Goal: Task Accomplishment & Management: Use online tool/utility

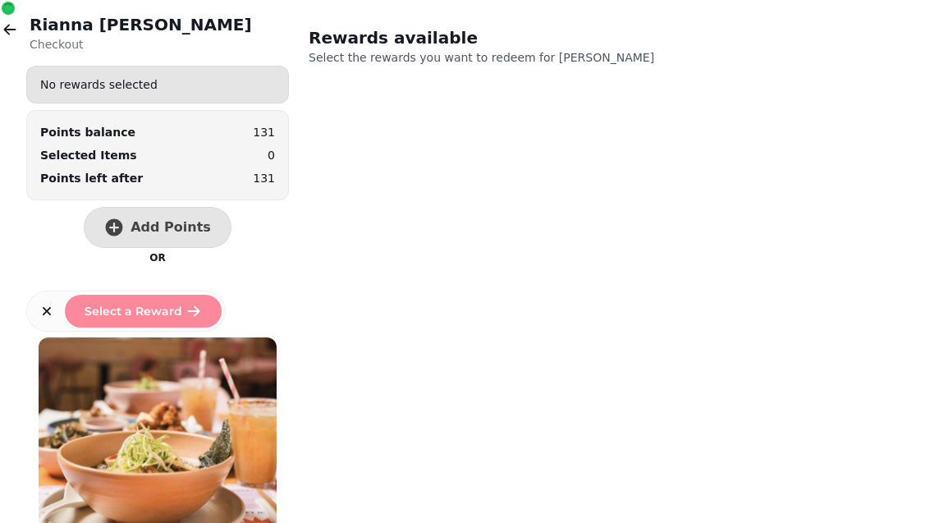
click at [11, 19] on button "button" at bounding box center [9, 29] width 33 height 33
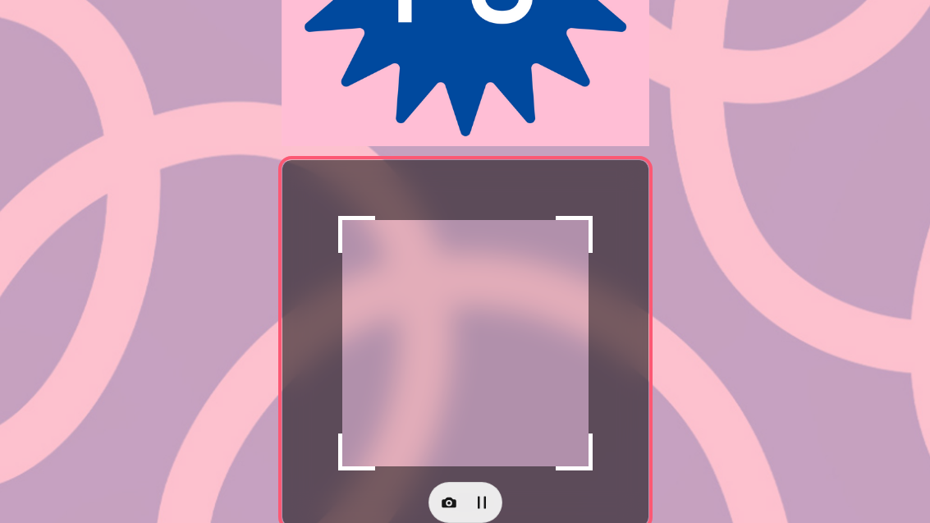
scroll to position [282, 0]
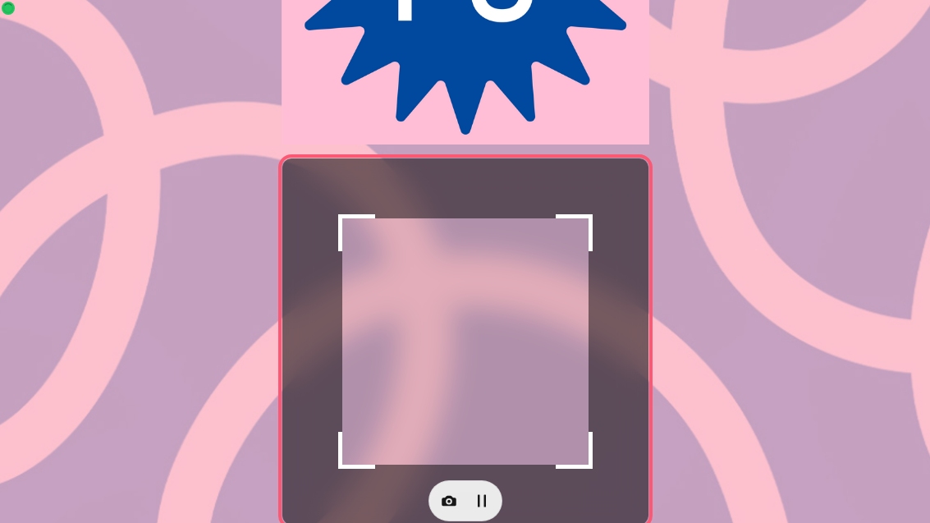
click at [449, 506] on icon "button" at bounding box center [449, 501] width 15 height 11
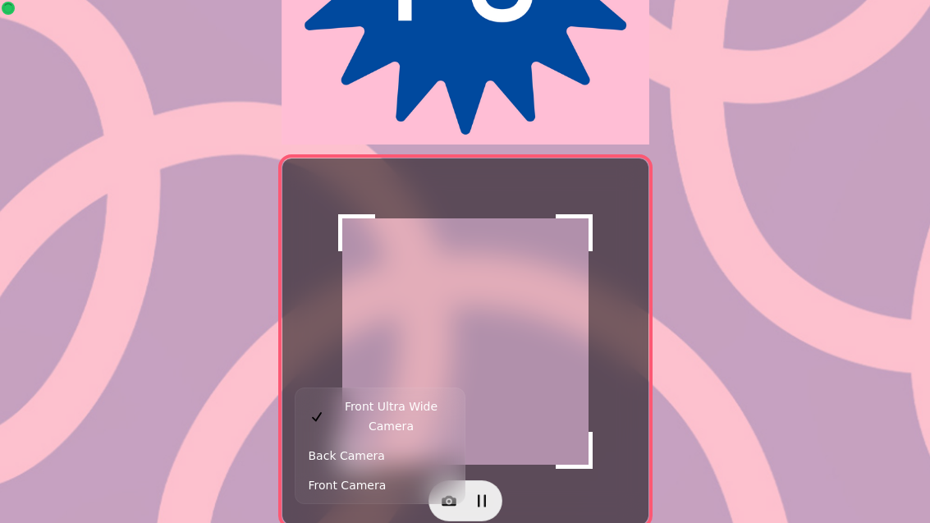
click at [346, 446] on span "Back Camera" at bounding box center [347, 456] width 76 height 20
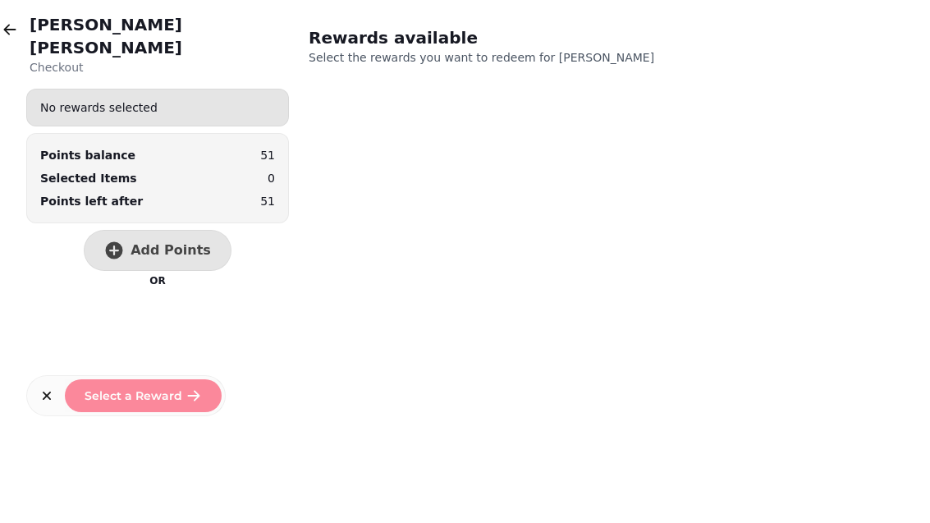
click at [158, 244] on span "Add Points" at bounding box center [171, 250] width 80 height 13
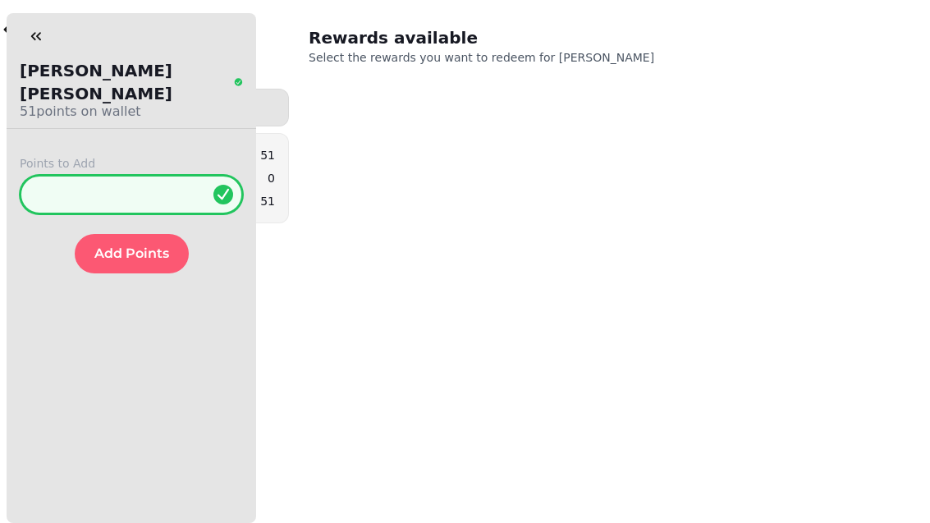
click at [126, 176] on input "*" at bounding box center [131, 194] width 223 height 39
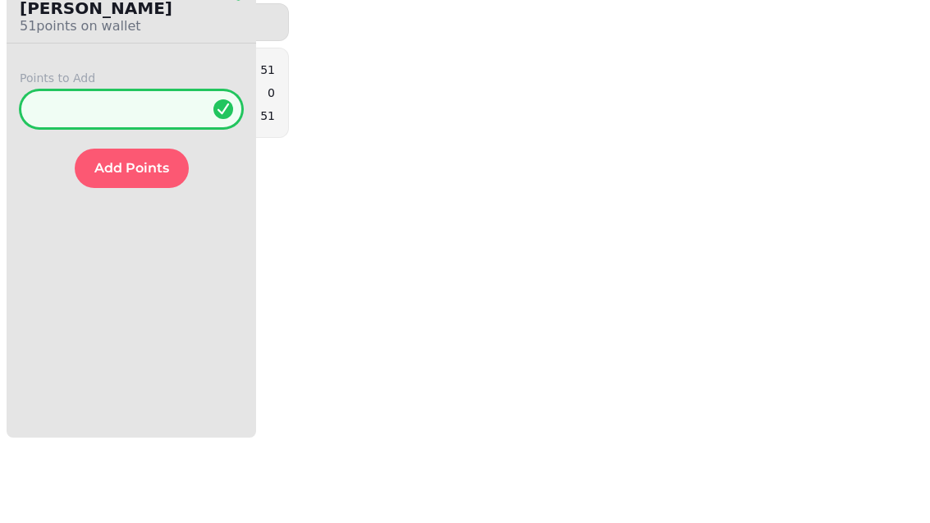
type input "**"
click at [132, 247] on span "Add Points" at bounding box center [131, 253] width 75 height 13
